Goal: Information Seeking & Learning: Learn about a topic

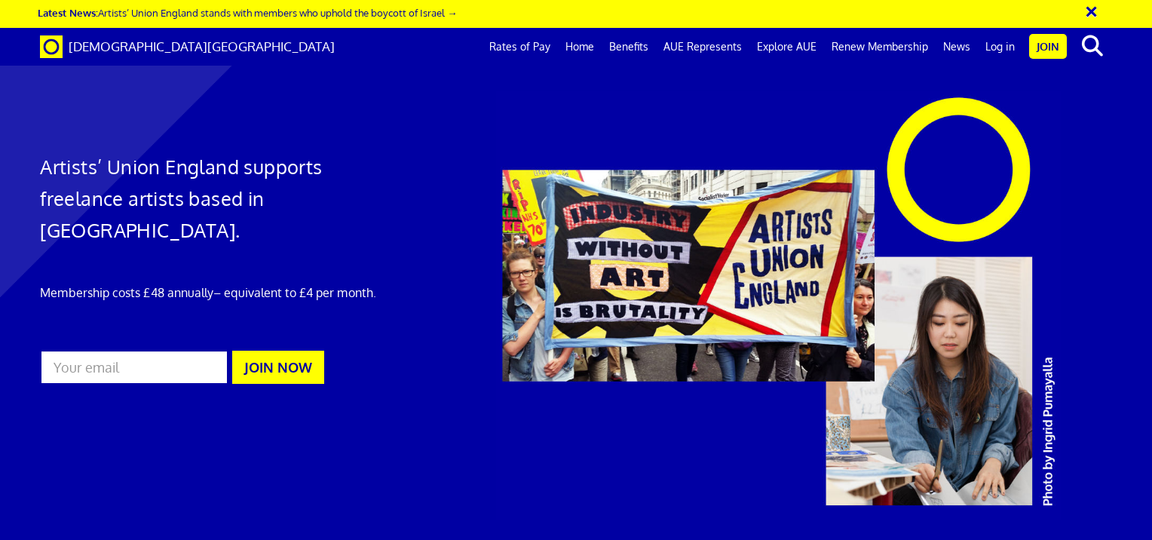
scroll to position [0, 11]
click at [558, 48] on link "Home" at bounding box center [580, 47] width 44 height 38
click at [766, 45] on link "Explore AUE" at bounding box center [786, 47] width 75 height 38
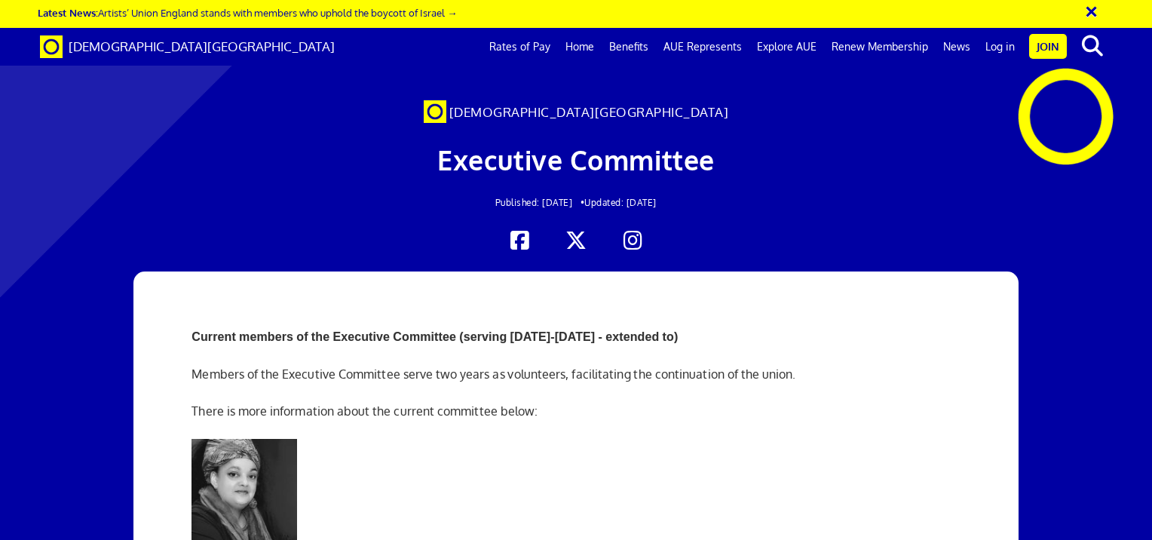
scroll to position [0, 11]
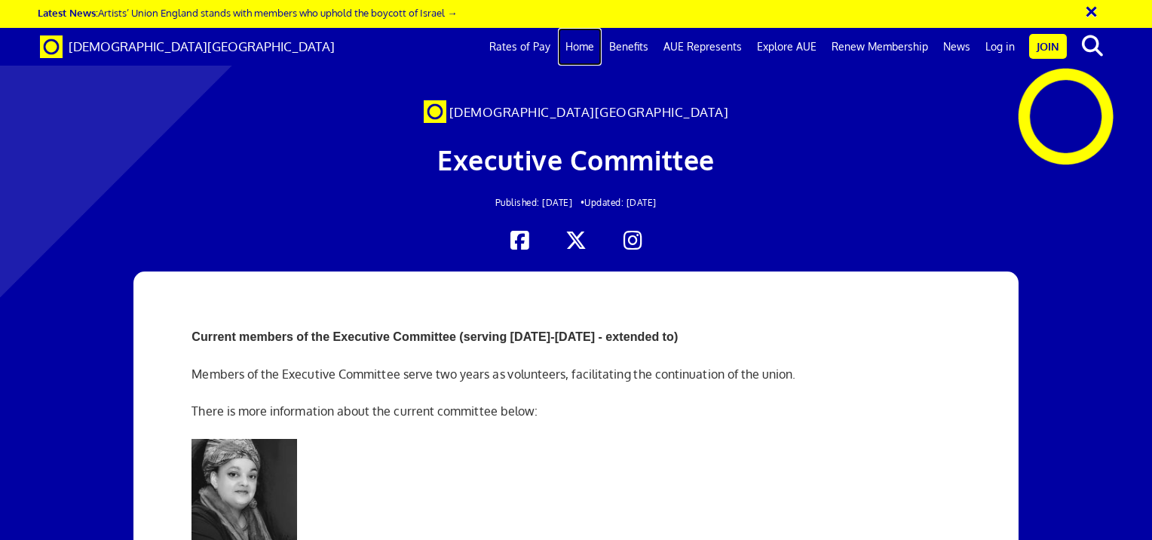
click at [558, 43] on link "Home" at bounding box center [580, 47] width 44 height 38
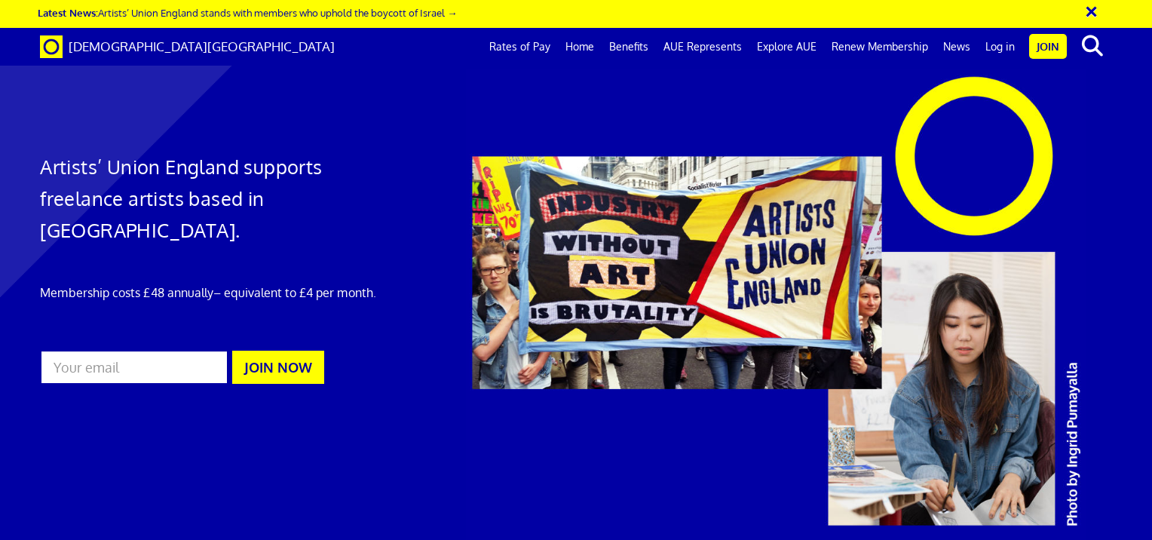
scroll to position [0, 11]
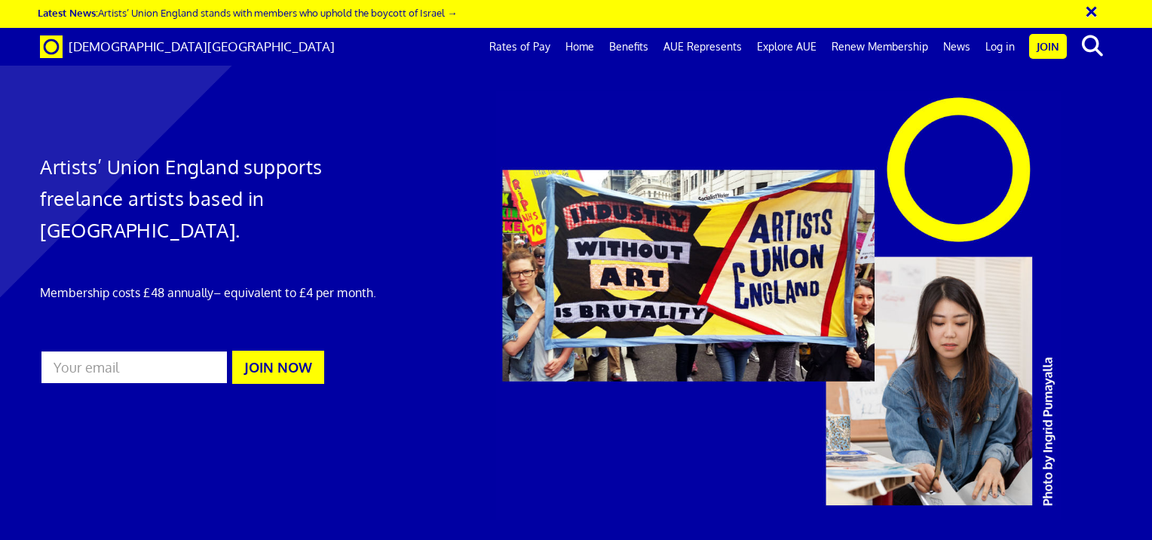
click at [422, 139] on div at bounding box center [576, 318] width 1152 height 607
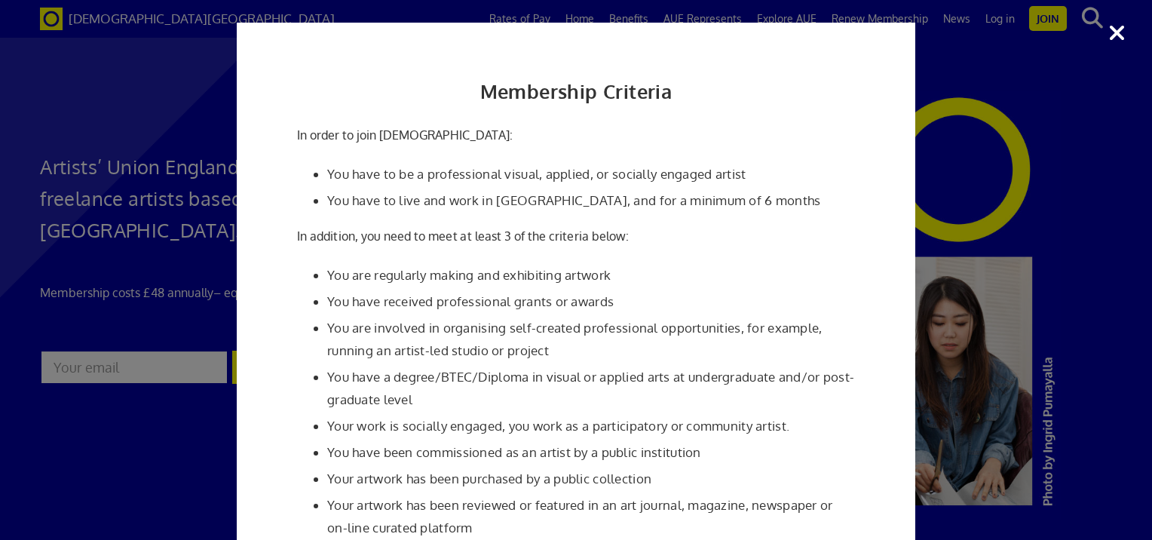
click at [467, 268] on li "You are regularly making and exhibiting artwork" at bounding box center [591, 275] width 528 height 23
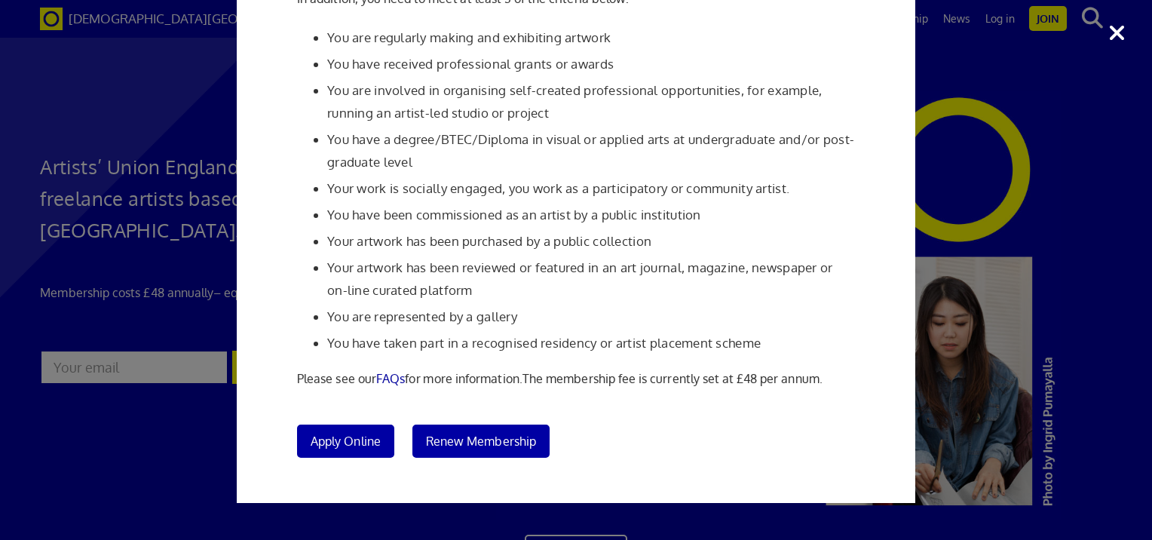
scroll to position [2503, 0]
click at [924, 443] on div "Membership Criteria In order to join Artists' Union England: You have to be a p…" at bounding box center [576, 270] width 1152 height 540
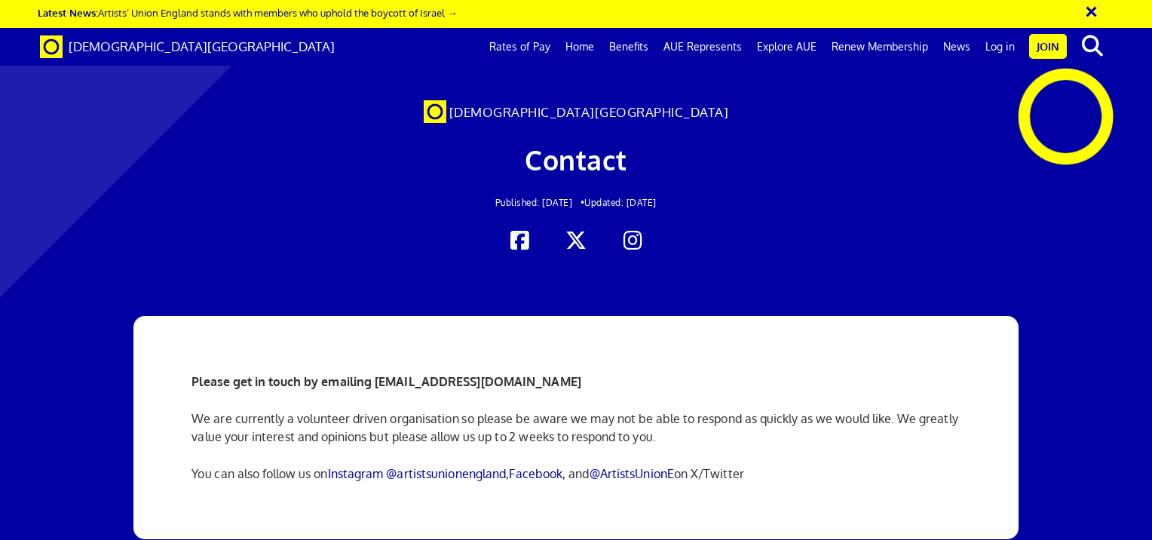
scroll to position [0, 11]
